Goal: Task Accomplishment & Management: Manage account settings

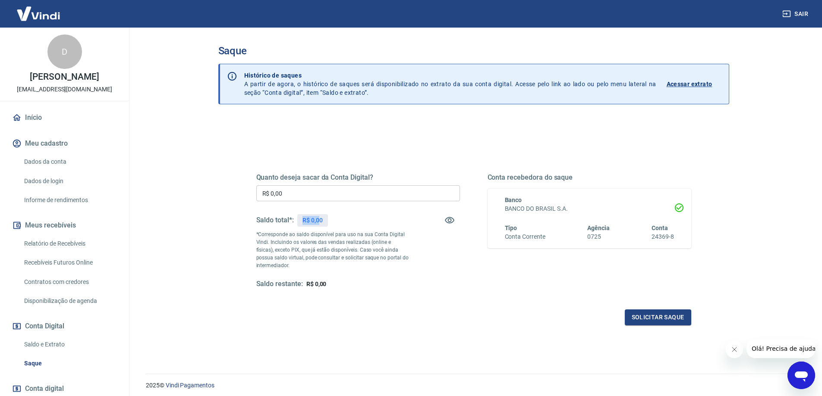
drag, startPoint x: 308, startPoint y: 221, endPoint x: 323, endPoint y: 219, distance: 15.2
click at [323, 219] on p "R$ 0,00" at bounding box center [312, 220] width 20 height 9
click at [323, 219] on p "R$ 404,83" at bounding box center [315, 220] width 27 height 9
drag, startPoint x: 304, startPoint y: 219, endPoint x: 331, endPoint y: 210, distance: 28.1
click at [332, 218] on div "R$ 404,83" at bounding box center [316, 220] width 38 height 13
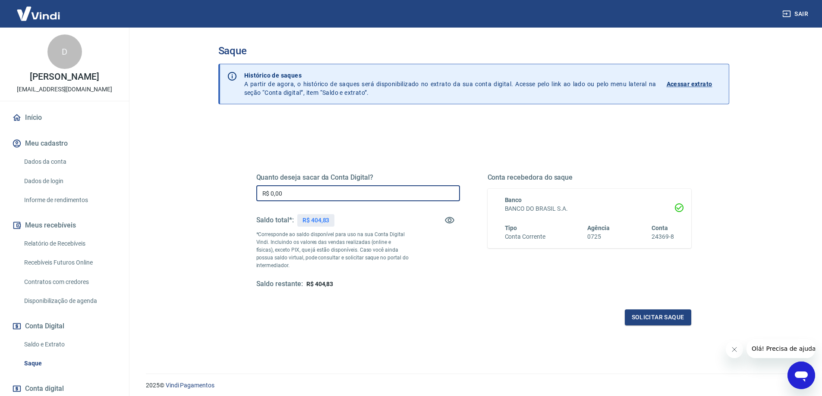
click at [322, 195] on input "R$ 0,00" at bounding box center [358, 193] width 204 height 16
